Goal: Task Accomplishment & Management: Use online tool/utility

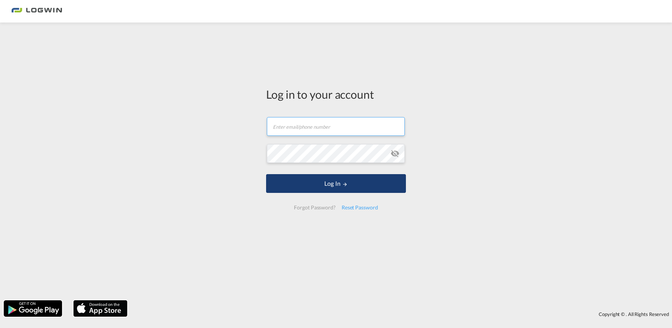
type input "[EMAIL_ADDRESS][DOMAIN_NAME]"
click at [353, 184] on button "Log In" at bounding box center [336, 183] width 140 height 19
